Goal: Task Accomplishment & Management: Manage account settings

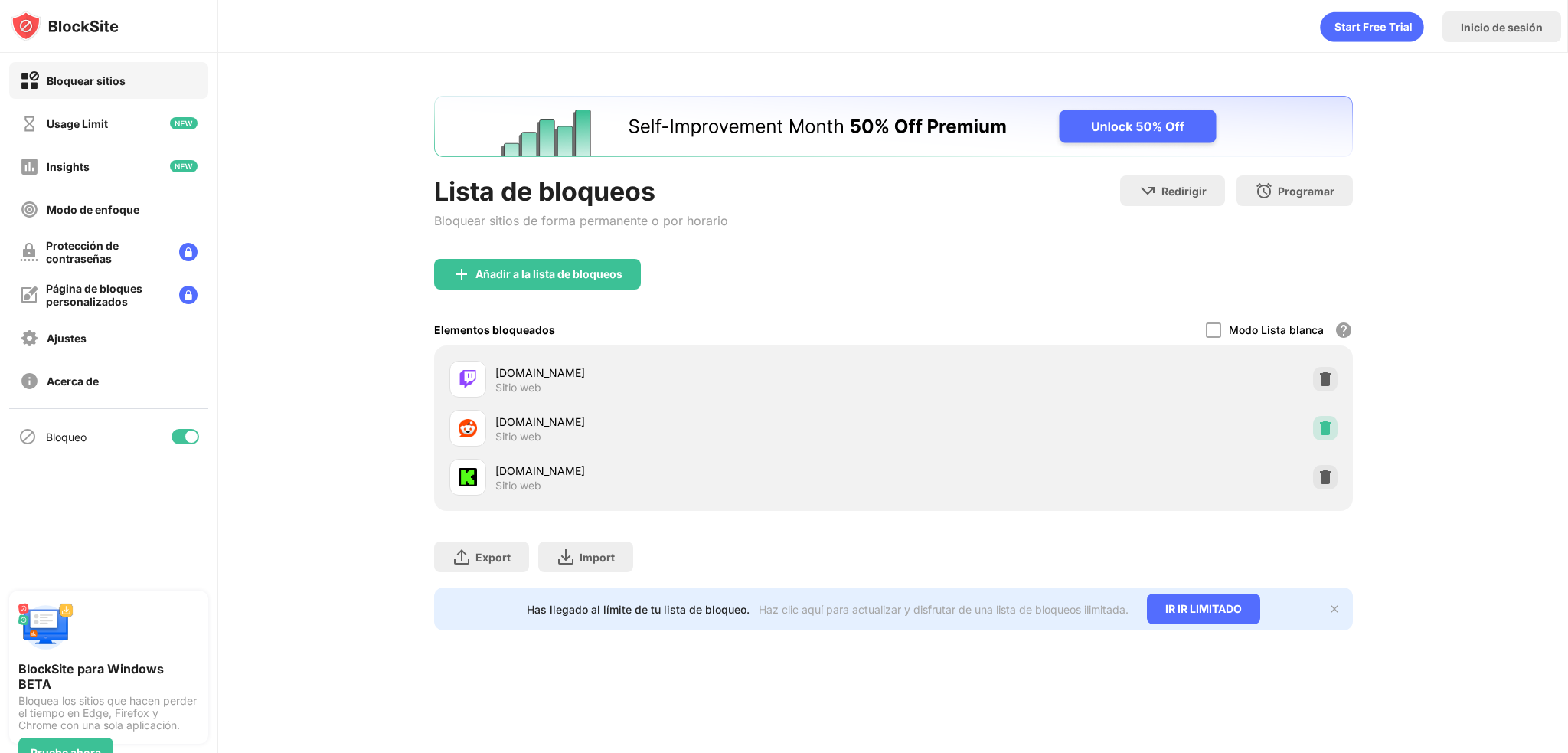
click at [1324, 425] on img at bounding box center [1326, 428] width 16 height 16
